Goal: Information Seeking & Learning: Learn about a topic

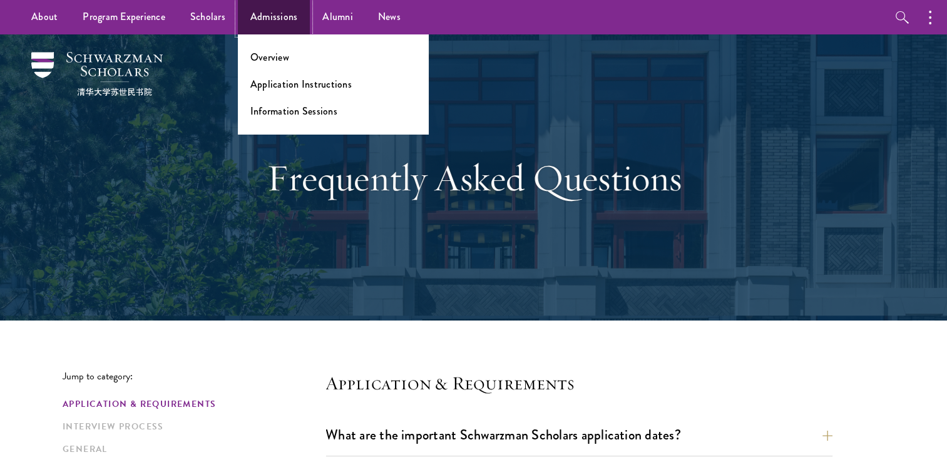
click at [270, 24] on link "Admissions" at bounding box center [274, 17] width 73 height 34
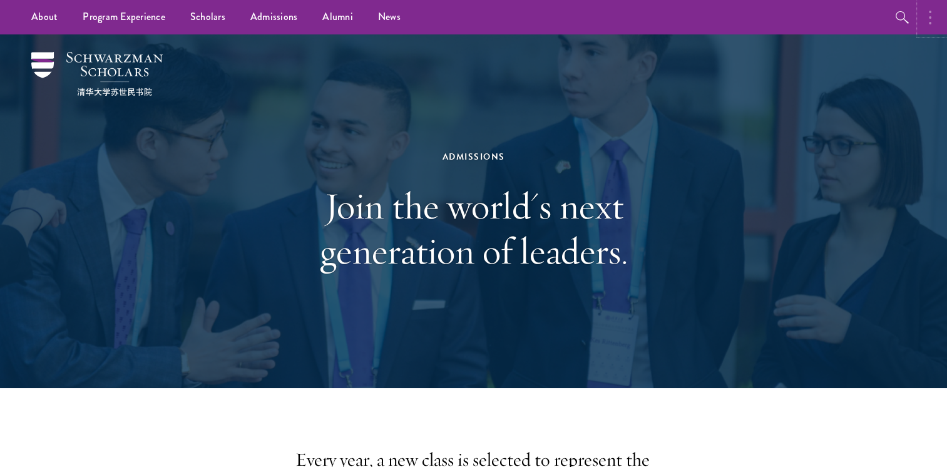
click at [928, 11] on icon "button" at bounding box center [929, 17] width 3 height 15
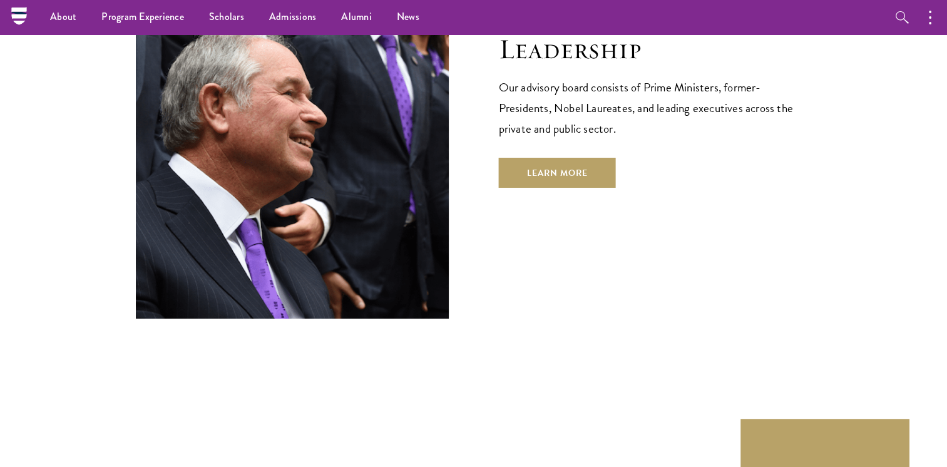
scroll to position [4525, 0]
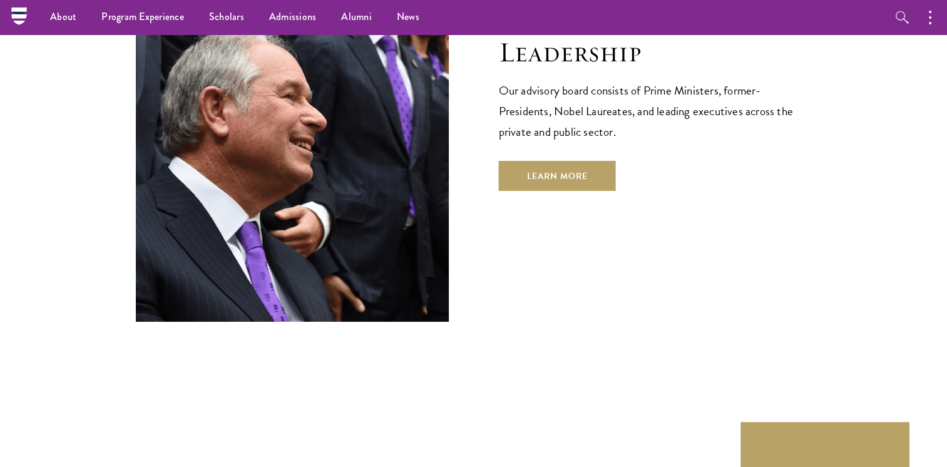
click at [22, 21] on nav "About Overview Leadership Donors Program Experience Overview Curriculum Student…" at bounding box center [394, 17] width 750 height 34
